Goal: Task Accomplishment & Management: Manage account settings

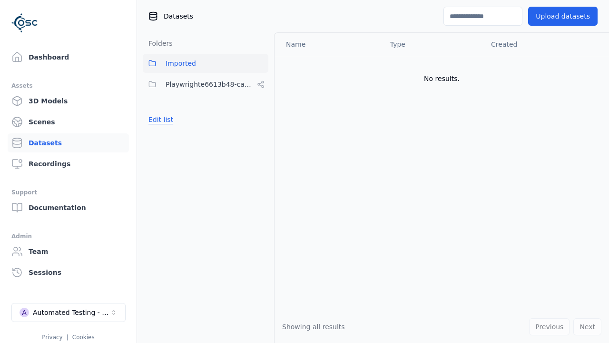
click at [159, 119] on button "Edit list" at bounding box center [161, 119] width 36 height 17
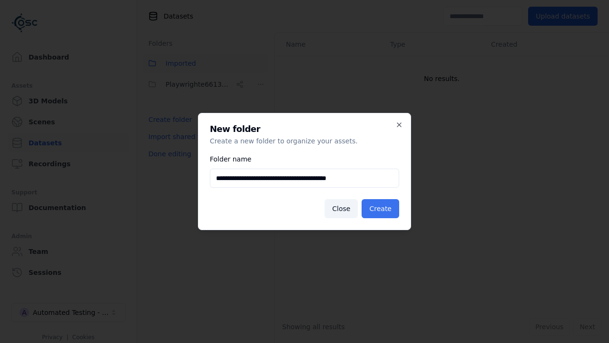
type input "**********"
click at [382, 208] on button "Create" at bounding box center [381, 208] width 38 height 19
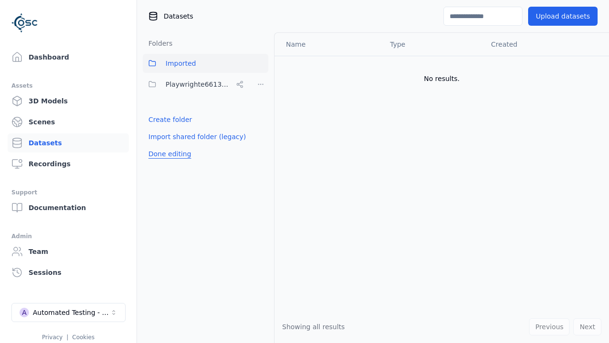
click at [168, 162] on button "Done editing" at bounding box center [170, 153] width 54 height 17
click at [159, 145] on button "Done editing" at bounding box center [170, 153] width 54 height 17
click at [261, 84] on html "Support Dashboard Assets 3D Models Scenes Datasets Recordings Support Documenta…" at bounding box center [304, 171] width 609 height 343
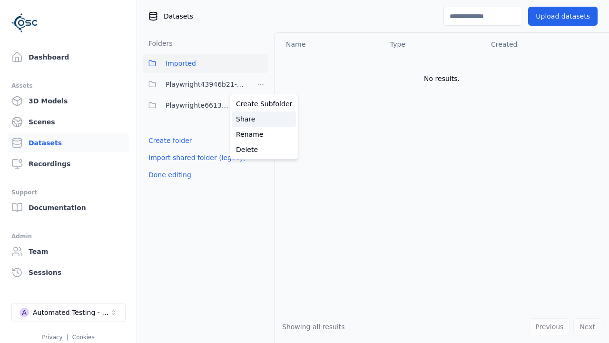
click at [260, 118] on div "Share" at bounding box center [264, 118] width 64 height 15
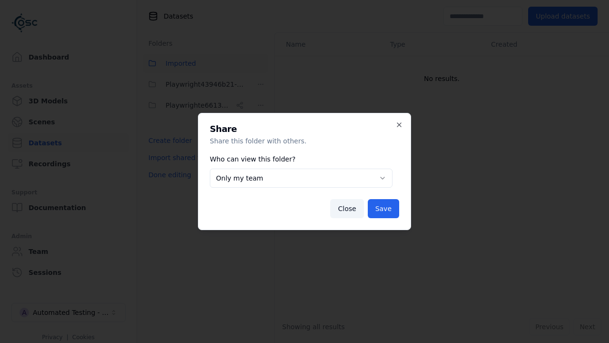
click at [301, 178] on button "Only my team" at bounding box center [301, 177] width 183 height 19
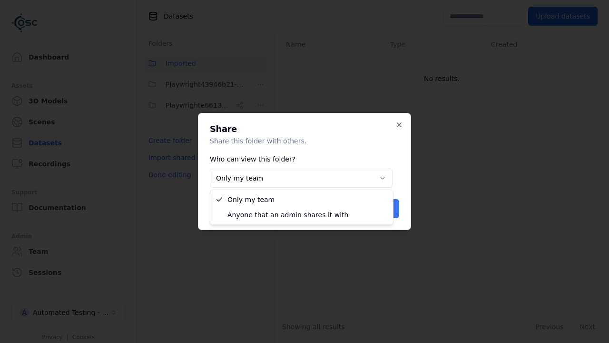
select select "****"
click at [384, 208] on button "Save" at bounding box center [383, 208] width 31 height 19
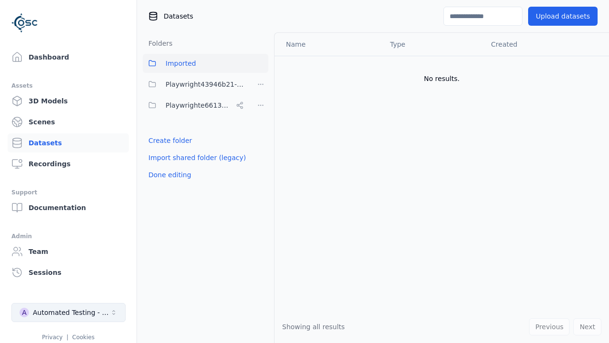
click at [168, 175] on button "Done editing" at bounding box center [170, 174] width 54 height 17
click at [69, 312] on div "Automated Testing - Playwright" at bounding box center [71, 312] width 77 height 10
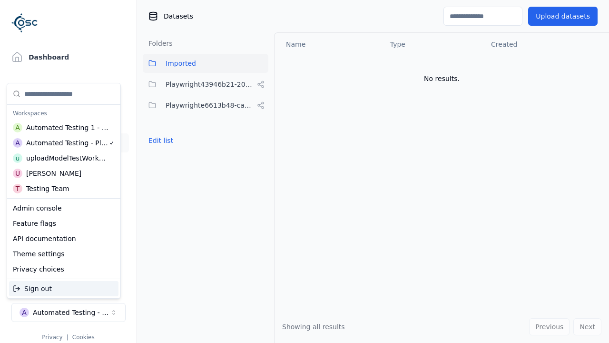
click at [61, 127] on div "Automated Testing 1 - Playwright" at bounding box center [67, 128] width 83 height 10
click at [304, 171] on html "Support Dashboard Assets 3D Models Scenes Datasets Recordings Support Documenta…" at bounding box center [304, 171] width 609 height 343
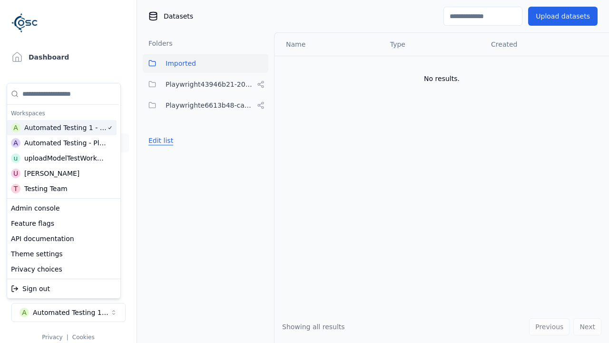
click at [159, 132] on button "Edit list" at bounding box center [161, 140] width 36 height 17
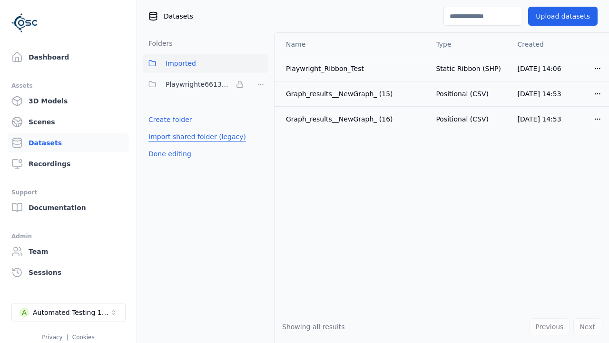
click at [192, 137] on link "Import shared folder (legacy)" at bounding box center [197, 137] width 98 height 10
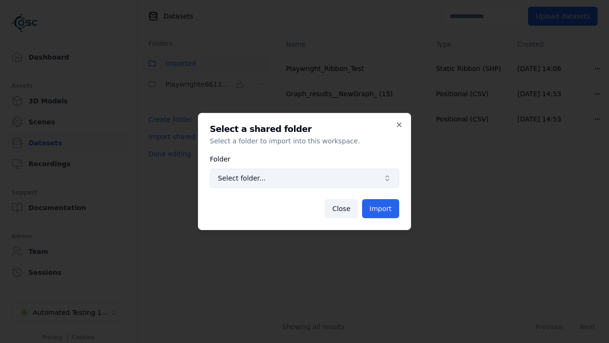
click at [304, 178] on span "Select folder..." at bounding box center [299, 178] width 162 height 10
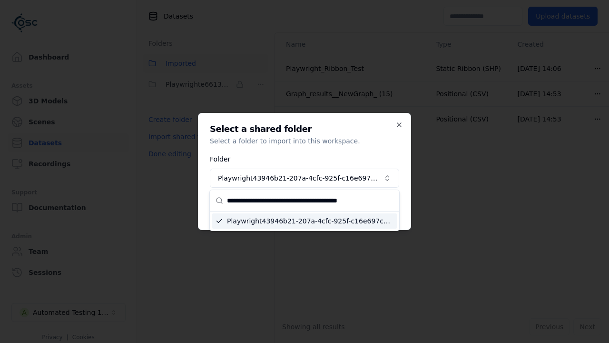
click at [381, 208] on button "Import" at bounding box center [380, 208] width 37 height 19
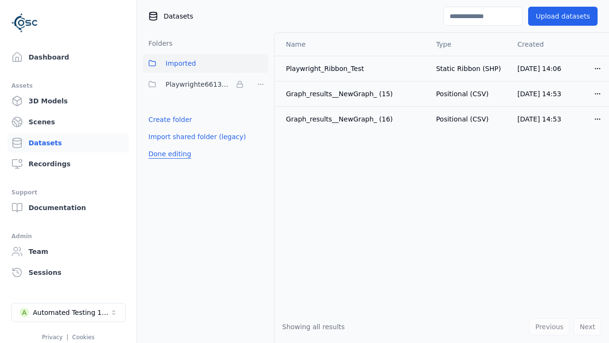
click at [168, 162] on button "Done editing" at bounding box center [170, 153] width 54 height 17
click at [159, 145] on button "Done editing" at bounding box center [170, 153] width 54 height 17
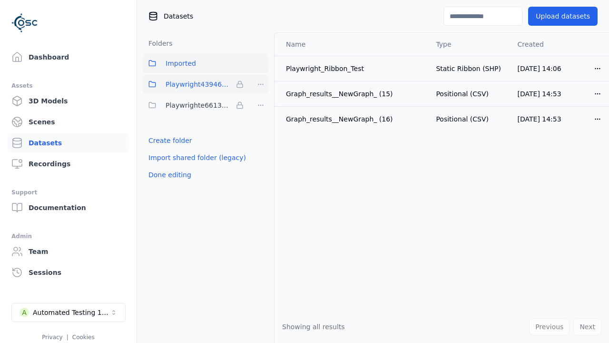
click at [261, 84] on html "Support Dashboard Assets 3D Models Scenes Datasets Recordings Support Documenta…" at bounding box center [304, 171] width 609 height 343
click at [304, 171] on html "Support Dashboard Assets 3D Models Scenes Datasets Recordings Support Documenta…" at bounding box center [304, 171] width 609 height 343
click at [168, 175] on button "Done editing" at bounding box center [170, 174] width 54 height 17
click at [69, 312] on div "Automated Testing 1 - Playwright" at bounding box center [71, 312] width 77 height 10
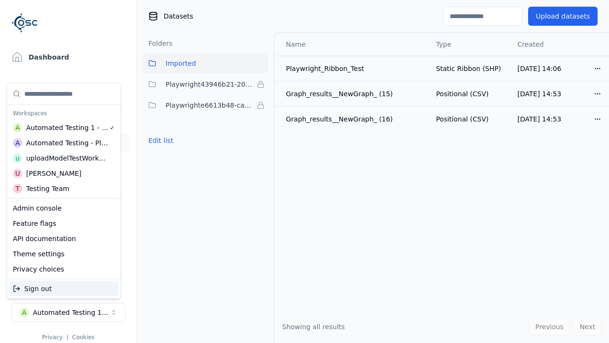
click at [61, 142] on div "Automated Testing - Playwright" at bounding box center [67, 143] width 82 height 10
click at [304, 171] on html "Support Dashboard Assets 3D Models Scenes Datasets Recordings Support Documenta…" at bounding box center [304, 171] width 609 height 343
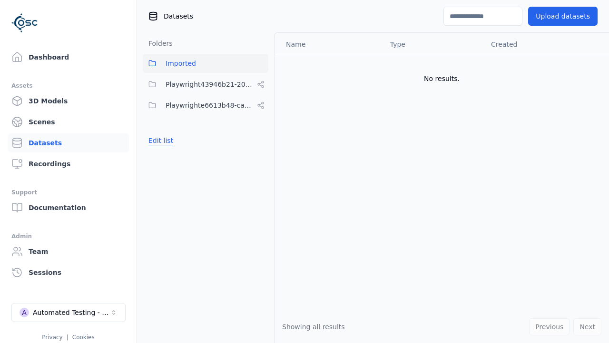
click at [159, 140] on button "Edit list" at bounding box center [161, 140] width 36 height 17
click at [261, 84] on html "Support Dashboard Assets 3D Models Scenes Datasets Recordings Support Documenta…" at bounding box center [304, 171] width 609 height 343
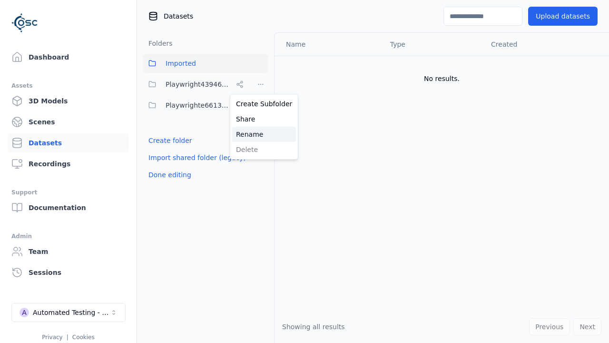
click at [260, 134] on div "Rename" at bounding box center [264, 134] width 64 height 15
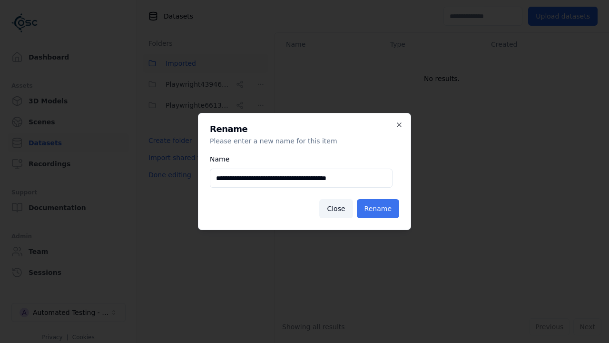
click at [301, 178] on input "**********" at bounding box center [301, 177] width 183 height 19
type input "**********"
click at [379, 208] on button "Rename" at bounding box center [378, 208] width 42 height 19
click at [168, 175] on button "Done editing" at bounding box center [170, 174] width 54 height 17
click at [69, 312] on div "Automated Testing - Playwright" at bounding box center [71, 312] width 77 height 10
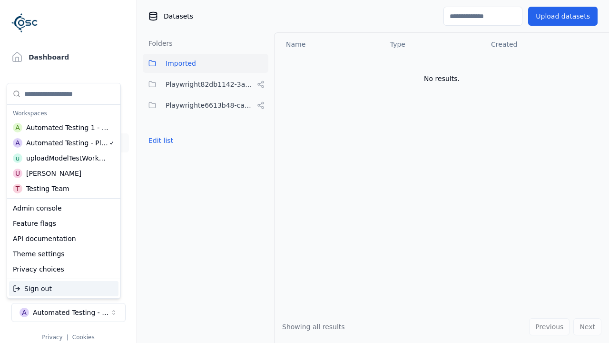
click at [61, 127] on div "Automated Testing 1 - Playwright" at bounding box center [67, 128] width 83 height 10
click at [304, 171] on html "Support Dashboard Assets 3D Models Scenes Datasets Recordings Support Documenta…" at bounding box center [304, 171] width 609 height 343
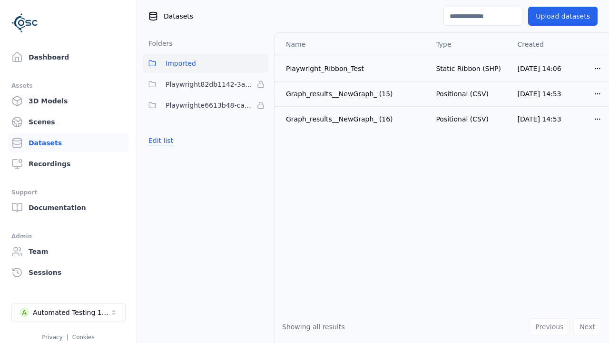
click at [159, 140] on button "Edit list" at bounding box center [161, 140] width 36 height 17
click at [261, 84] on html "Support Dashboard Assets 3D Models Scenes Datasets Recordings Support Documenta…" at bounding box center [304, 171] width 609 height 343
click at [261, 103] on div "Remove" at bounding box center [261, 103] width 56 height 15
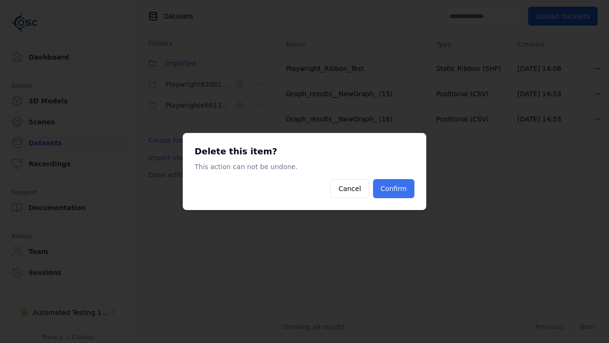
click at [394, 188] on button "Confirm" at bounding box center [393, 188] width 41 height 19
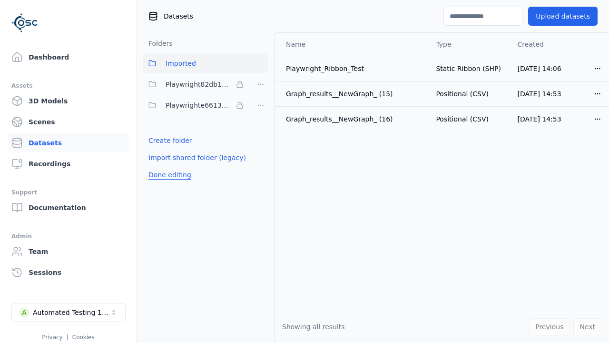
click at [168, 166] on button "Done editing" at bounding box center [170, 174] width 54 height 17
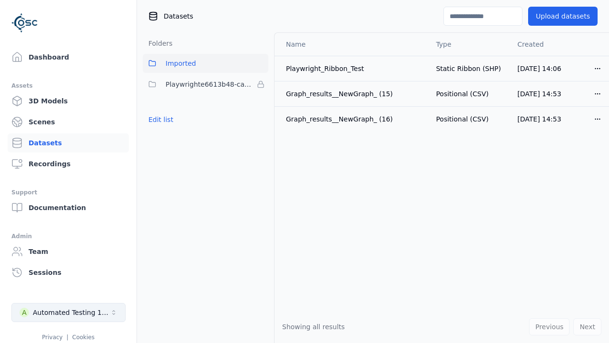
click at [69, 312] on div "Automated Testing 1 - Playwright" at bounding box center [71, 312] width 77 height 10
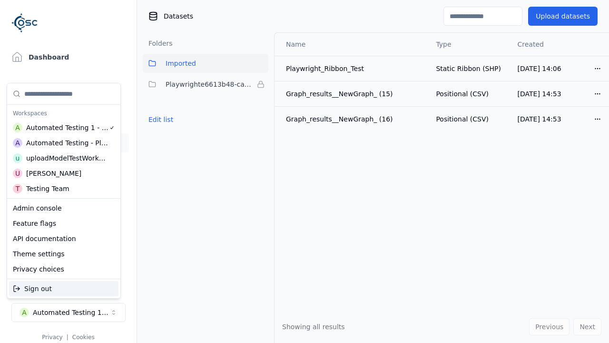
click at [61, 142] on div "Automated Testing - Playwright" at bounding box center [67, 143] width 82 height 10
click at [304, 171] on html "Support Dashboard Assets 3D Models Scenes Datasets Recordings Support Documenta…" at bounding box center [304, 171] width 609 height 343
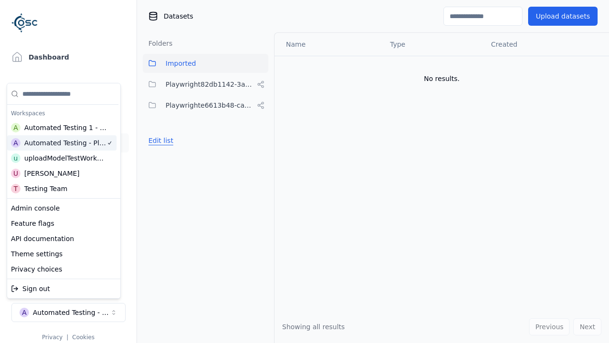
click at [159, 140] on button "Edit list" at bounding box center [161, 140] width 36 height 17
click at [261, 84] on html "Support Dashboard Assets 3D Models Scenes Datasets Recordings Support Documenta…" at bounding box center [304, 171] width 609 height 343
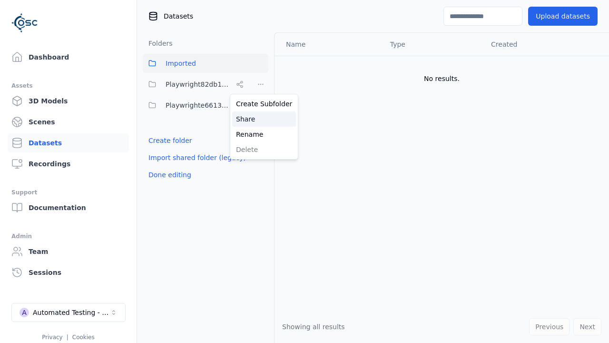
click at [260, 118] on div "Share" at bounding box center [264, 118] width 64 height 15
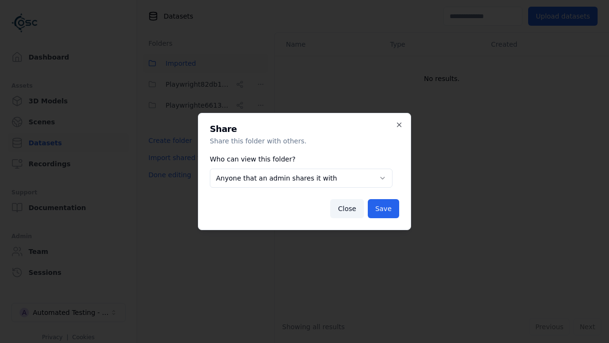
click at [301, 178] on button "Anyone that an admin shares it with" at bounding box center [301, 177] width 183 height 19
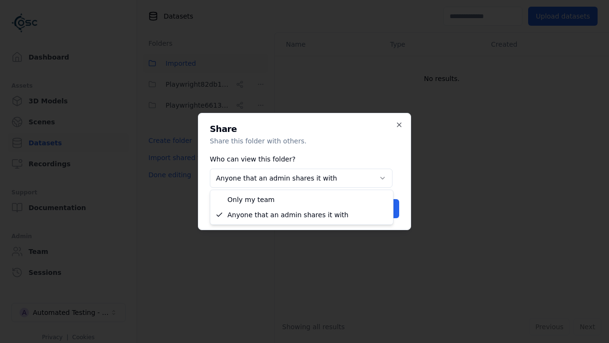
select select "*****"
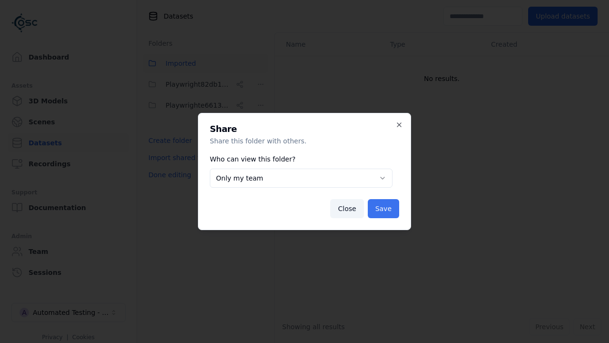
click at [384, 208] on button "Save" at bounding box center [383, 208] width 31 height 19
click at [168, 175] on button "Done editing" at bounding box center [170, 174] width 54 height 17
click at [159, 166] on button "Done editing" at bounding box center [170, 174] width 54 height 17
click at [261, 84] on html "**********" at bounding box center [304, 171] width 609 height 343
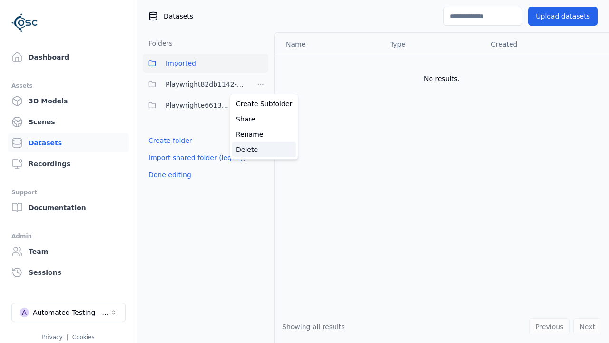
click at [260, 149] on div "Delete" at bounding box center [264, 149] width 64 height 15
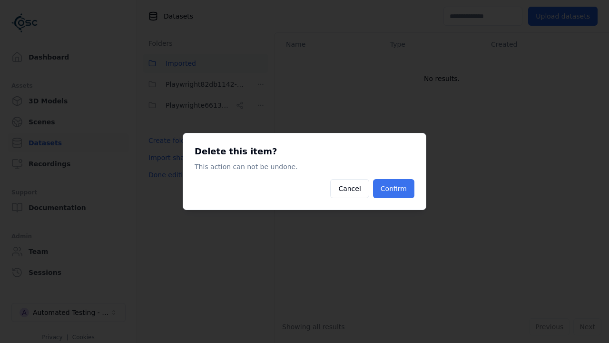
click at [394, 188] on button "Confirm" at bounding box center [393, 188] width 41 height 19
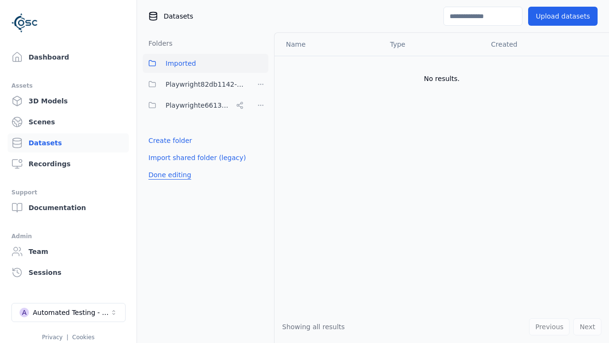
click at [168, 166] on button "Done editing" at bounding box center [170, 174] width 54 height 17
